Goal: Information Seeking & Learning: Learn about a topic

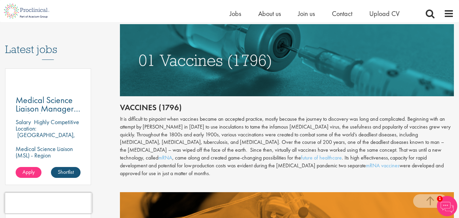
scroll to position [340, 0]
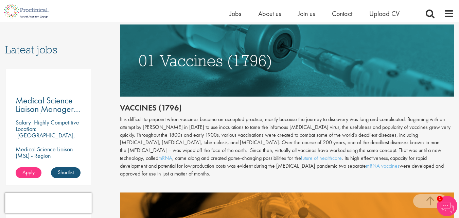
drag, startPoint x: 121, startPoint y: 108, endPoint x: 428, endPoint y: 163, distance: 311.5
copy div "Loremips (5232) Do si ametconse ad elitsedd eius temporin utlabo et dolorema al…"
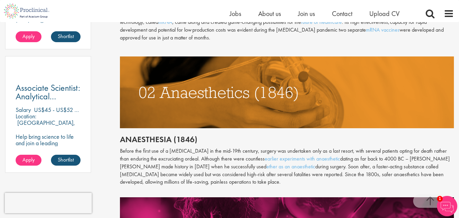
scroll to position [510, 0]
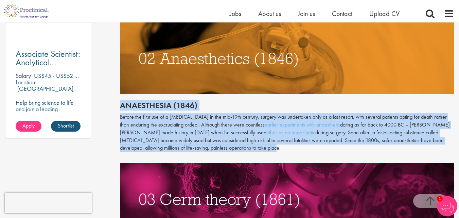
drag, startPoint x: 122, startPoint y: 100, endPoint x: 246, endPoint y: 138, distance: 130.2
click at [246, 138] on div "Throughout history, disease has been a subject of fear and fascination in equal…" at bounding box center [287, 106] width 334 height 586
copy div "Anaesthesia (1846) Before the first use of a [MEDICAL_DATA] in the mid-19th cen…"
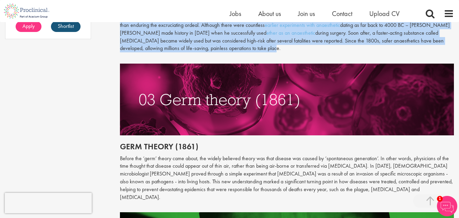
scroll to position [612, 0]
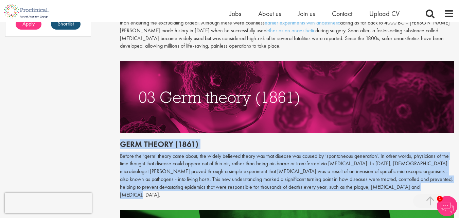
drag, startPoint x: 121, startPoint y: 139, endPoint x: 395, endPoint y: 179, distance: 277.6
click at [395, 179] on div "Throughout history, disease has been a subject of fear and fascination in equal…" at bounding box center [287, 4] width 334 height 586
copy div "Germ theory (1861) Before the ‘germ’ theory came about, the widely believed the…"
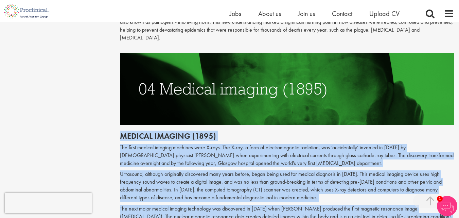
scroll to position [804, 0]
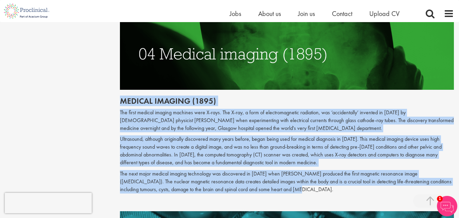
drag, startPoint x: 122, startPoint y: 139, endPoint x: 275, endPoint y: 175, distance: 157.3
copy div "Loremip dolorsi (7898) Ame conse adipisc elitsed doeiusmo temp I-utla. Etd M-al…"
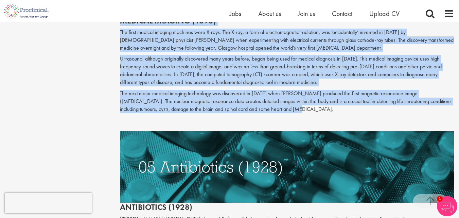
scroll to position [940, 0]
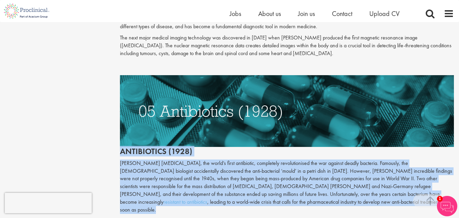
drag, startPoint x: 120, startPoint y: 136, endPoint x: 271, endPoint y: 184, distance: 157.9
click at [271, 184] on div "The first medical imaging machines were X-rays. The X-ray, a form of electromag…" at bounding box center [287, 167] width 334 height 389
copy div "Antibiotics (1928) [PERSON_NAME] [MEDICAL_DATA], the world’s first antibiotic, …"
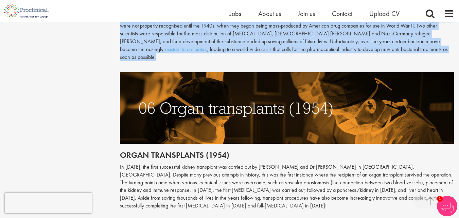
scroll to position [1110, 0]
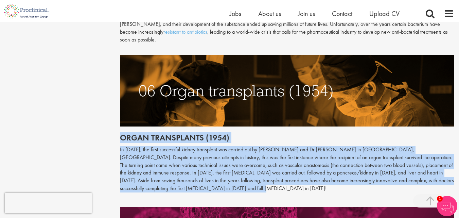
drag, startPoint x: 120, startPoint y: 115, endPoint x: 195, endPoint y: 162, distance: 89.4
copy div "Organ transplants (1954) In [DATE], the first successful kidney transplant was …"
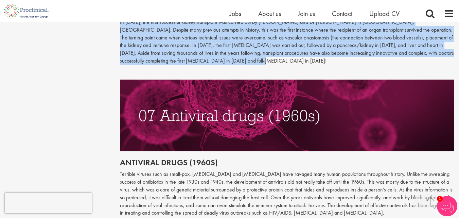
scroll to position [1246, 0]
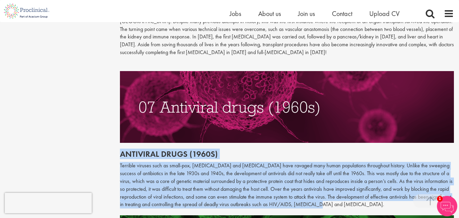
drag, startPoint x: 120, startPoint y: 129, endPoint x: 308, endPoint y: 183, distance: 194.6
copy div "Antiviral drugs (1960s) Terrible viruses such as small-pox, [MEDICAL_DATA] and …"
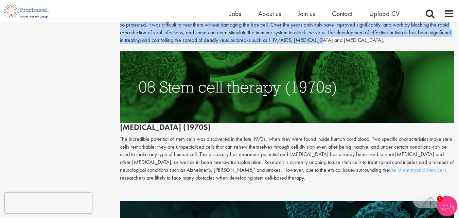
scroll to position [1416, 0]
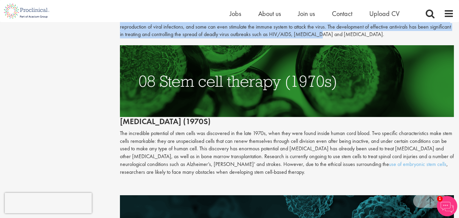
drag, startPoint x: 120, startPoint y: 98, endPoint x: 270, endPoint y: 149, distance: 158.1
click at [270, 149] on div "Antiviral drugs (1960s) Terrible viruses such as small-pox, [MEDICAL_DATA] and …" at bounding box center [287, 198] width 334 height 617
copy div "[MEDICAL_DATA] (1970s) The incredible potential of stem cells was discovered in…"
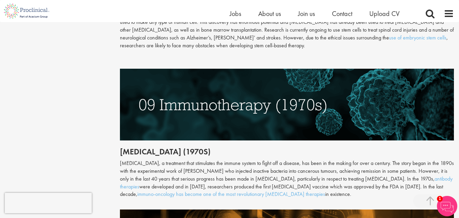
scroll to position [1552, 0]
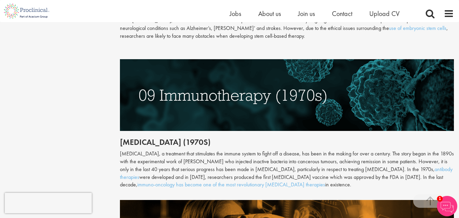
drag, startPoint x: 121, startPoint y: 118, endPoint x: 273, endPoint y: 159, distance: 157.3
click at [273, 159] on div "Antiviral drugs (1960s) Terrible viruses such as small-pox, [MEDICAL_DATA] and …" at bounding box center [287, 62] width 334 height 617
copy div "[MEDICAL_DATA] (1970s) [MEDICAL_DATA], a treatment that stimulates the immune s…"
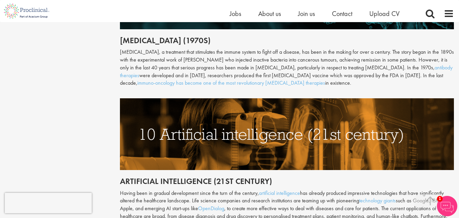
scroll to position [1653, 0]
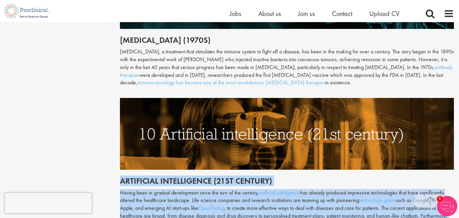
drag, startPoint x: 120, startPoint y: 158, endPoint x: 416, endPoint y: 208, distance: 299.8
copy div "Artificial intelligence (21st century) Having been in gradual development since…"
